Goal: Task Accomplishment & Management: Manage account settings

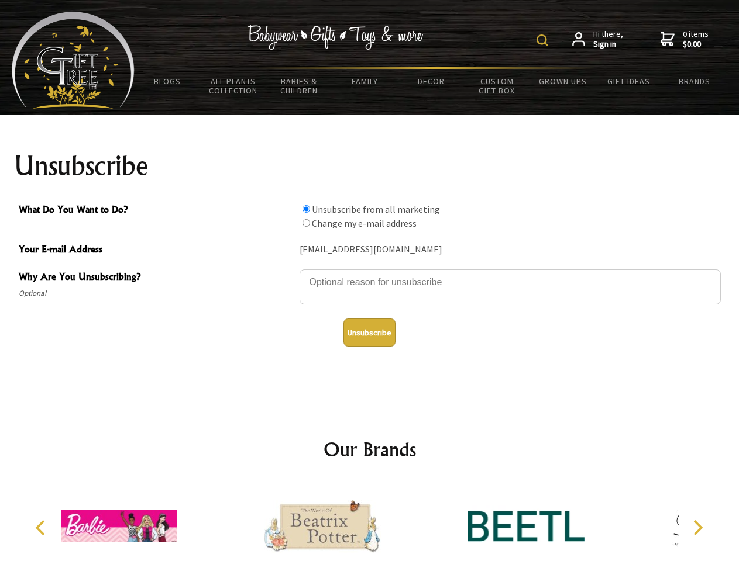
click at [544, 40] on img at bounding box center [542, 41] width 12 height 12
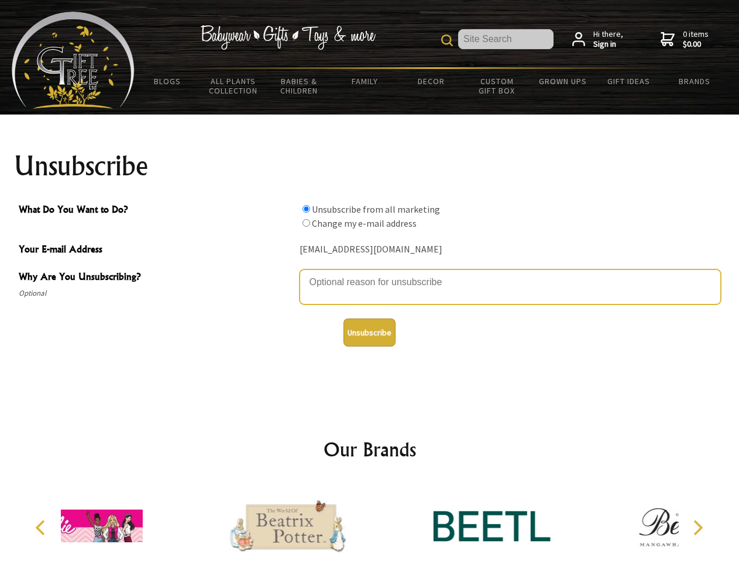
click at [370, 274] on textarea "Why Are You Unsubscribing?" at bounding box center [509, 287] width 421 height 35
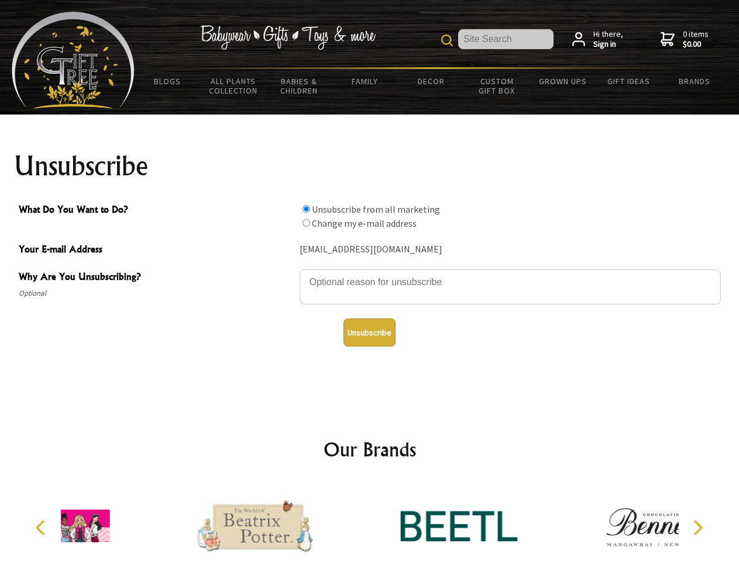
click at [306, 209] on input "What Do You Want to Do?" at bounding box center [306, 209] width 8 height 8
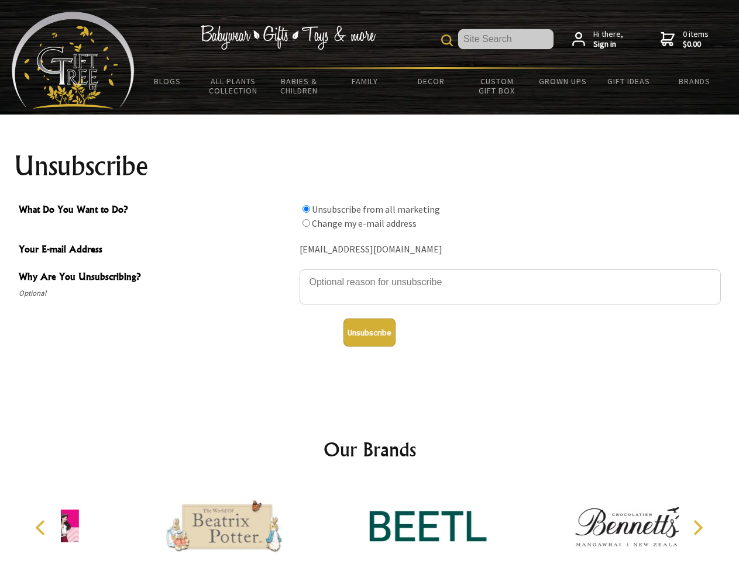
click at [306, 223] on input "What Do You Want to Do?" at bounding box center [306, 223] width 8 height 8
radio input "true"
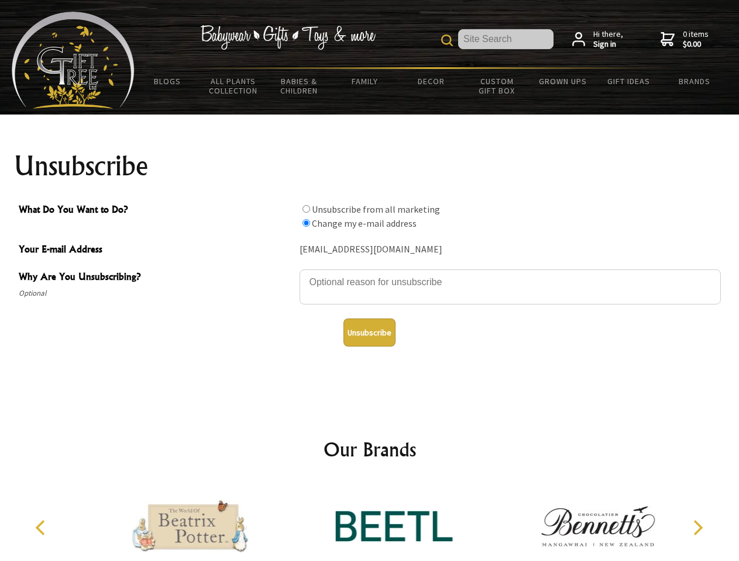
click at [369, 333] on button "Unsubscribe" at bounding box center [369, 333] width 52 height 28
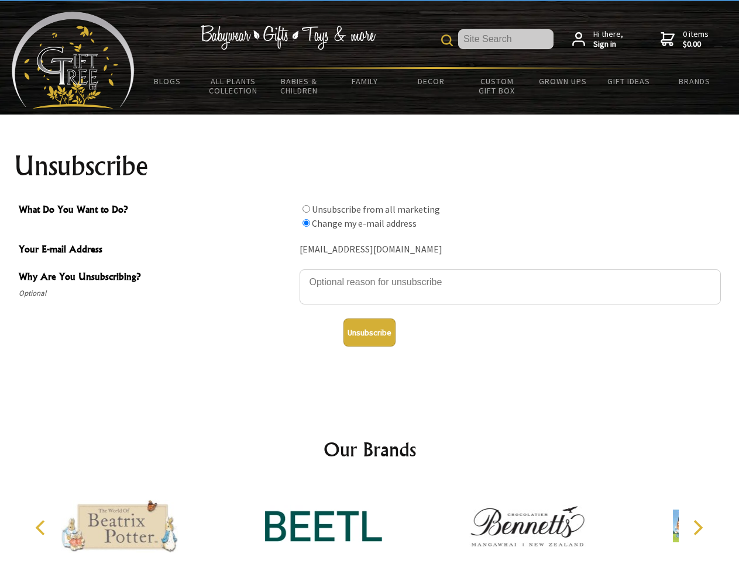
click at [370, 522] on div at bounding box center [324, 527] width 204 height 91
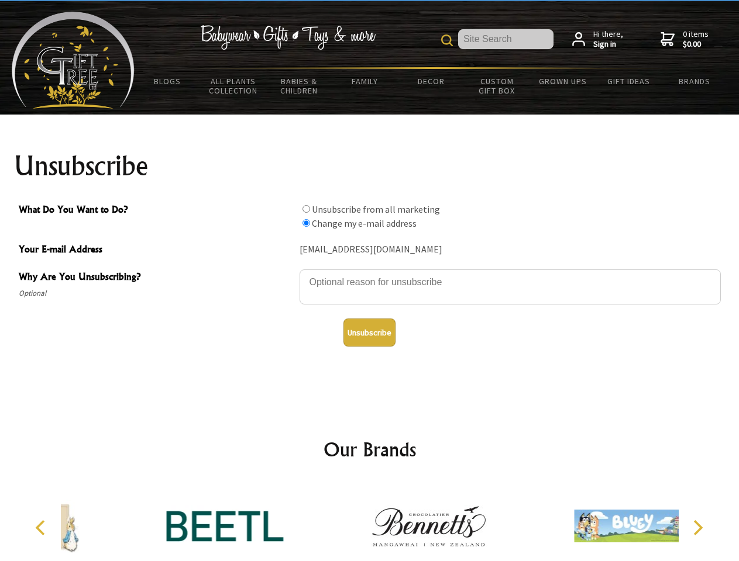
click at [42, 528] on icon "Previous" at bounding box center [41, 527] width 15 height 15
click at [697, 528] on icon "Next" at bounding box center [696, 527] width 15 height 15
